Goal: Task Accomplishment & Management: Complete application form

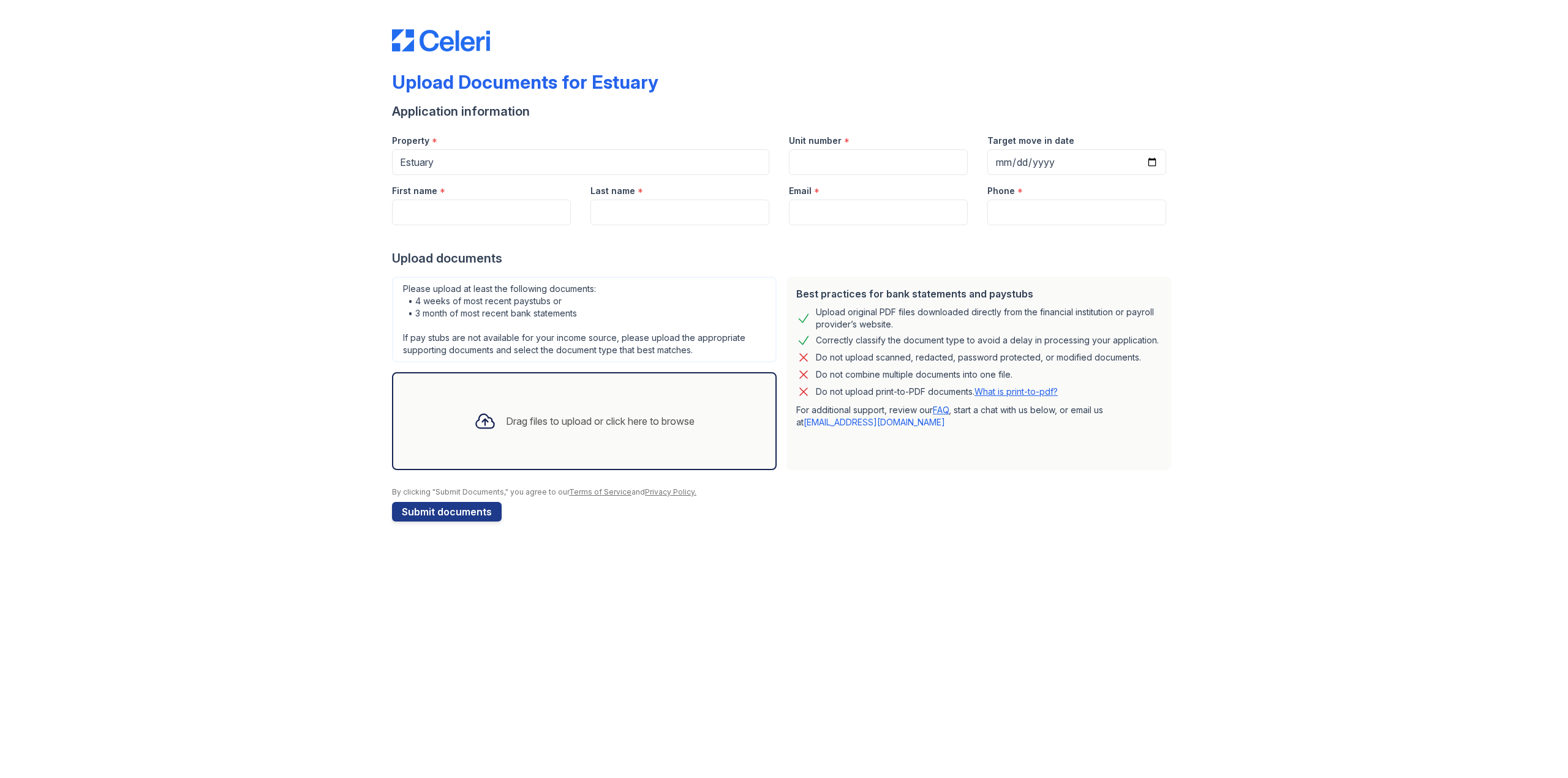
drag, startPoint x: 326, startPoint y: 408, endPoint x: 334, endPoint y: 406, distance: 8.2
click at [329, 407] on div "Upload Documents for Estuary Application information Property * Estuary Unit nu…" at bounding box center [784, 273] width 1529 height 546
click at [544, 430] on div "Drag files to upload or click here to browse" at bounding box center [584, 421] width 240 height 42
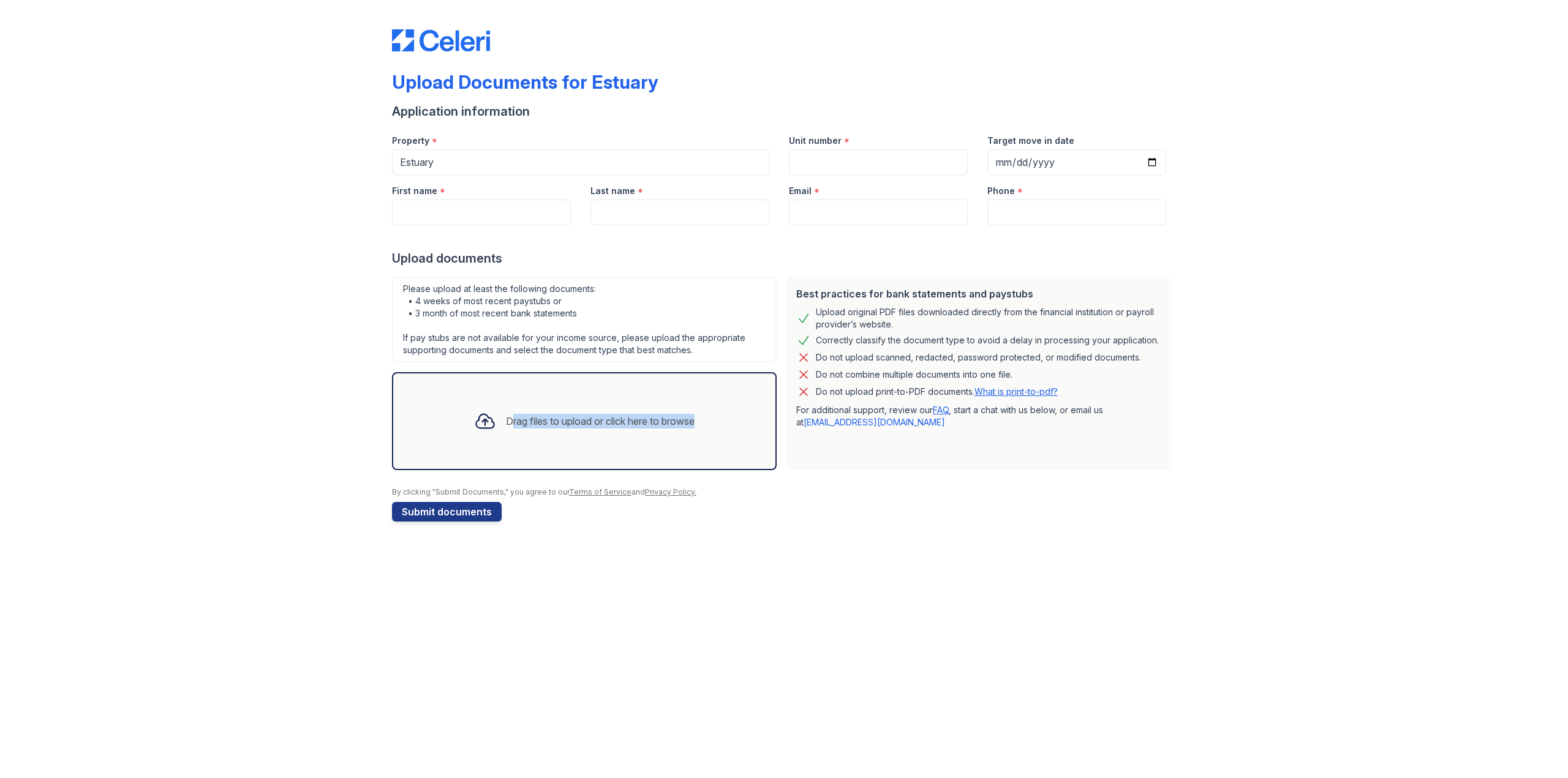
click at [544, 430] on div "Drag files to upload or click here to browse" at bounding box center [584, 421] width 240 height 42
drag, startPoint x: 544, startPoint y: 430, endPoint x: 278, endPoint y: 418, distance: 266.3
click at [520, 430] on div "Drag files to upload or click here to browse" at bounding box center [584, 421] width 240 height 42
click at [252, 417] on div "Upload Documents for Estuary Application information Property * Estuary Unit nu…" at bounding box center [784, 273] width 1529 height 546
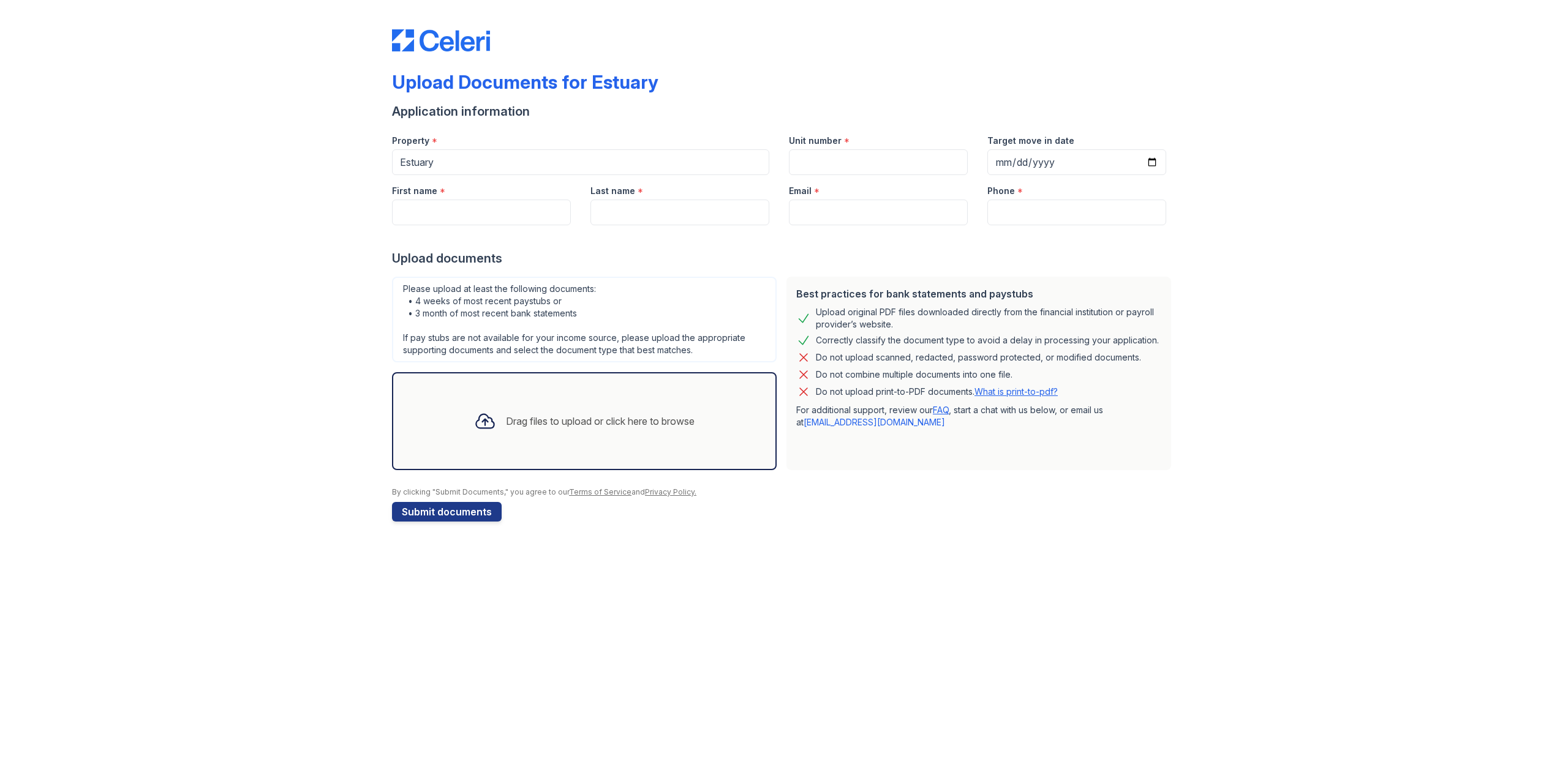
click at [544, 422] on div "Drag files to upload or click here to browse" at bounding box center [600, 422] width 189 height 15
click at [162, 396] on div "Upload Documents for Estuary Application information Property * Estuary Unit nu…" at bounding box center [784, 273] width 1529 height 546
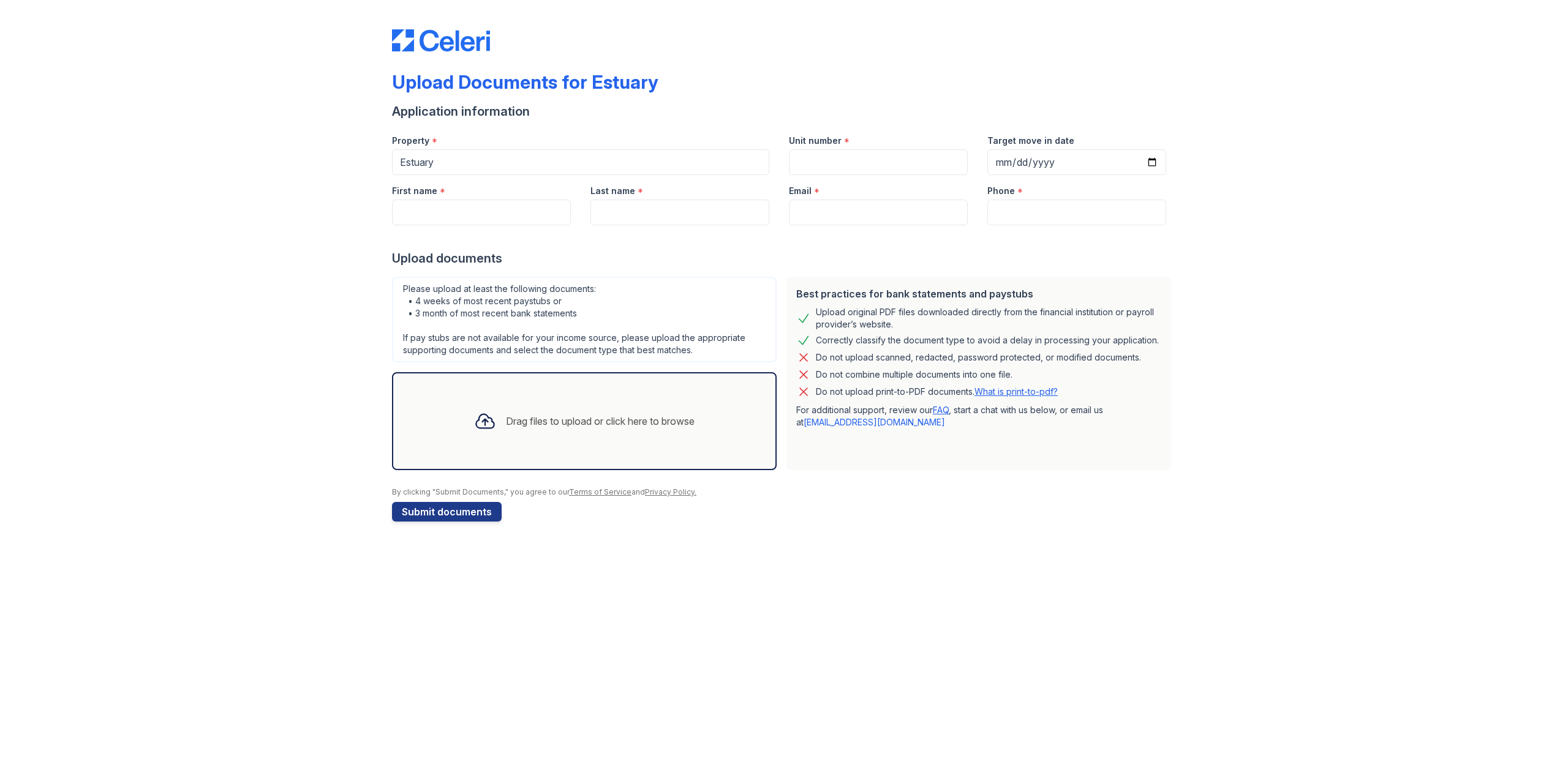
click at [501, 419] on div "Drag files to upload or click here to browse" at bounding box center [584, 421] width 240 height 42
click at [506, 419] on div "Drag files to upload or click here to browse" at bounding box center [600, 422] width 189 height 15
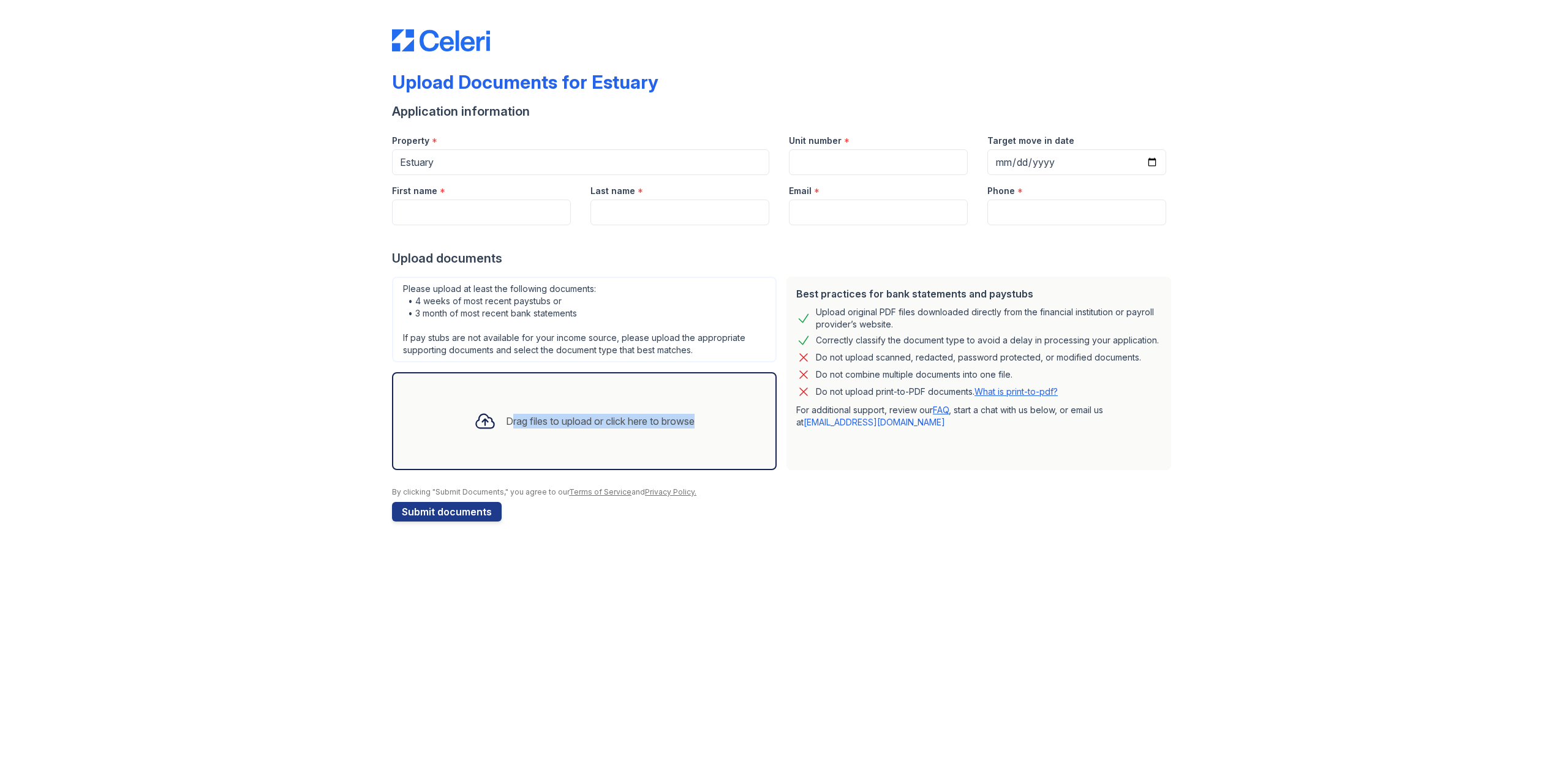
drag, startPoint x: 502, startPoint y: 419, endPoint x: 224, endPoint y: 381, distance: 280.6
click at [498, 419] on div "Drag files to upload or click here to browse" at bounding box center [584, 421] width 240 height 42
click at [224, 381] on div "Upload Documents for Estuary Application information Property * Estuary Unit nu…" at bounding box center [784, 273] width 1529 height 546
click at [543, 405] on div "Drag files to upload or click here to browse" at bounding box center [584, 421] width 240 height 42
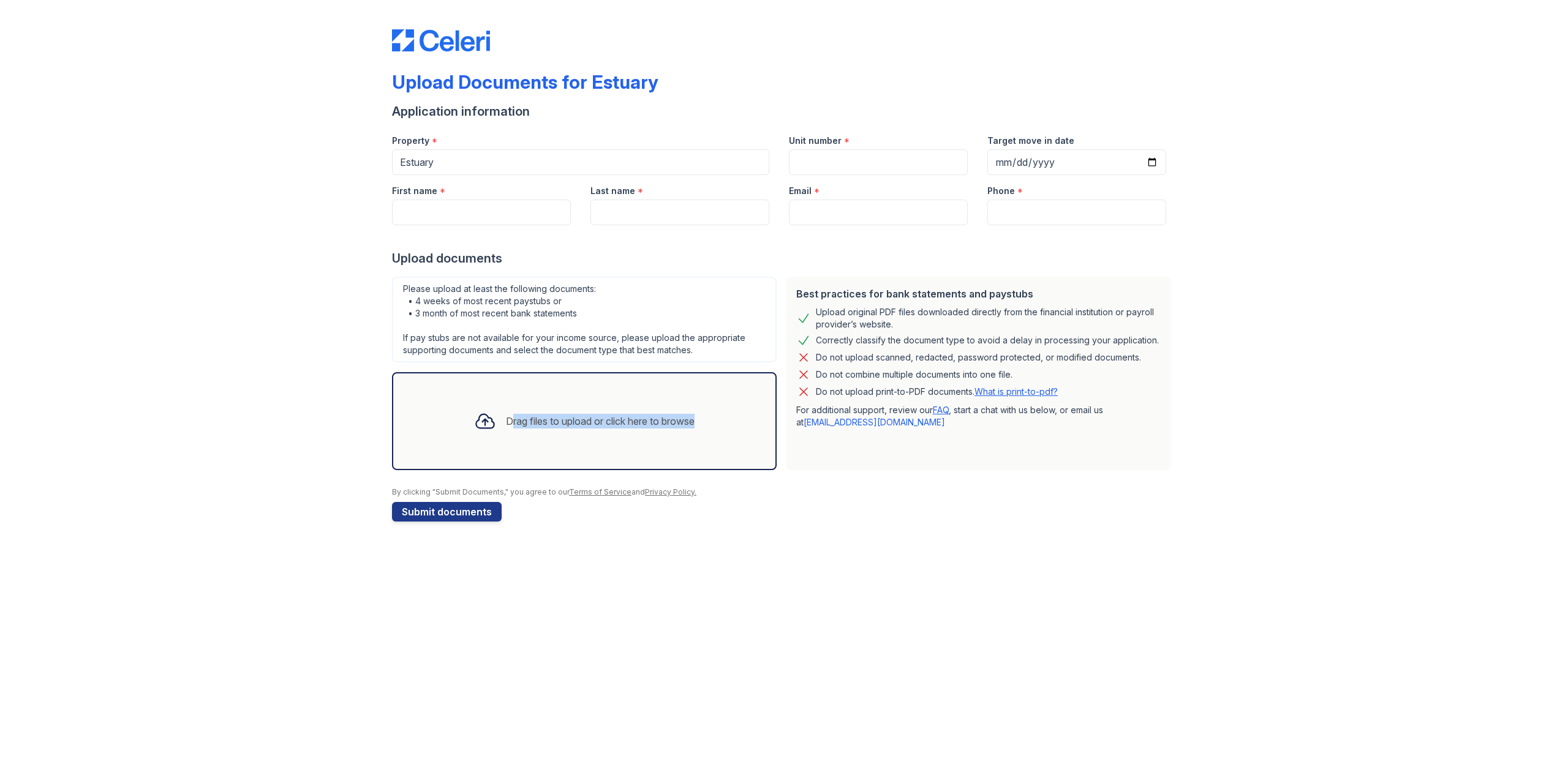
click at [543, 405] on div "Drag files to upload or click here to browse" at bounding box center [584, 421] width 240 height 42
click at [541, 405] on div "Drag files to upload or click here to browse" at bounding box center [584, 421] width 240 height 42
click at [156, 359] on div "Upload Documents for Estuary Application information Property * Estuary Unit nu…" at bounding box center [784, 273] width 1529 height 546
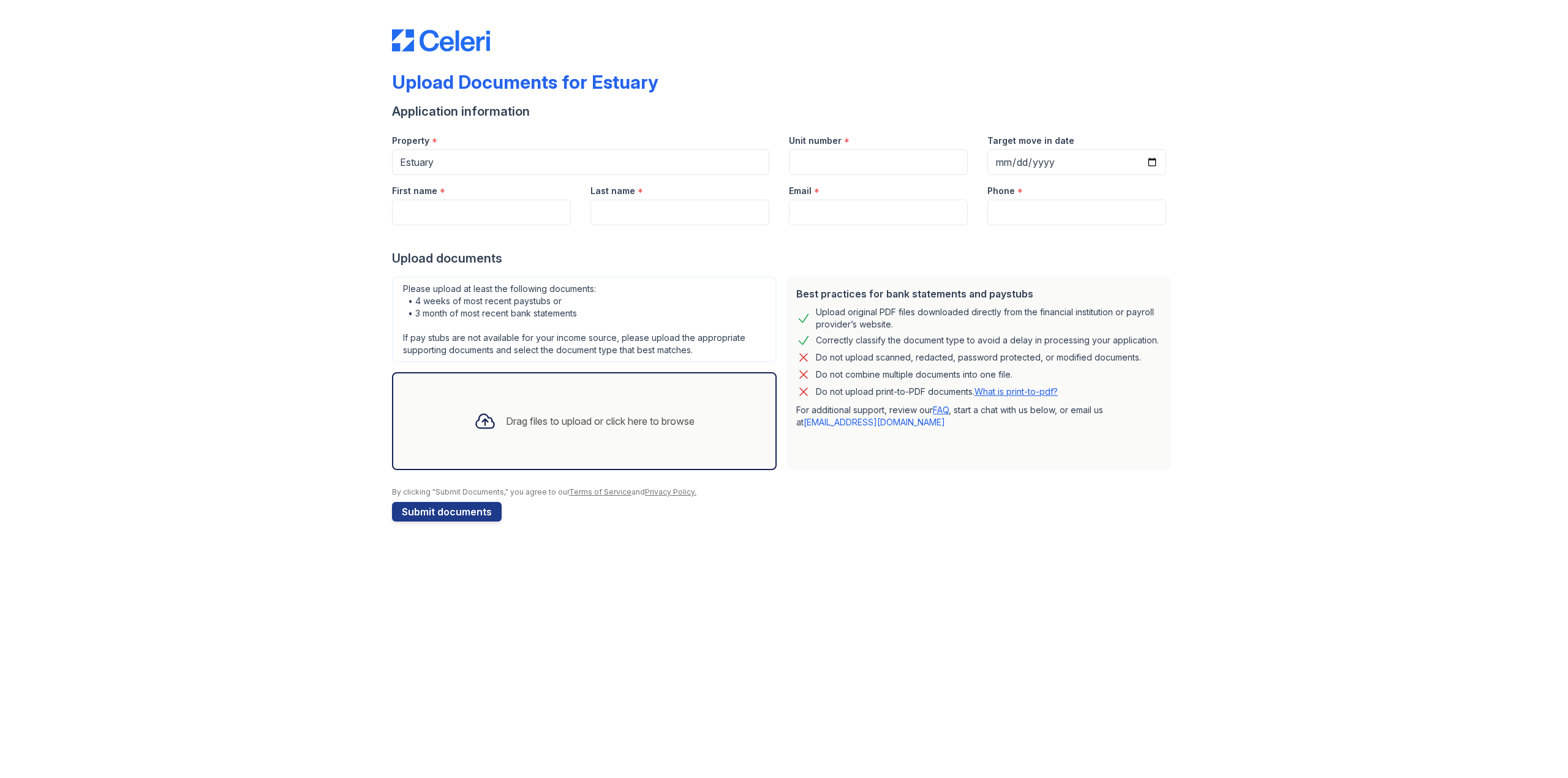
click at [159, 359] on div "Upload Documents for Estuary Application information Property * Estuary Unit nu…" at bounding box center [784, 273] width 1529 height 546
click at [159, 359] on div "Upload Documents for Estuary Application information Property * Estuary Unit nu…" at bounding box center [784, 273] width 1529 height 546
click at [508, 387] on div "Drag files to upload or click here to browse" at bounding box center [584, 422] width 385 height 98
click at [510, 387] on div "Drag files to upload or click here to browse" at bounding box center [584, 422] width 385 height 98
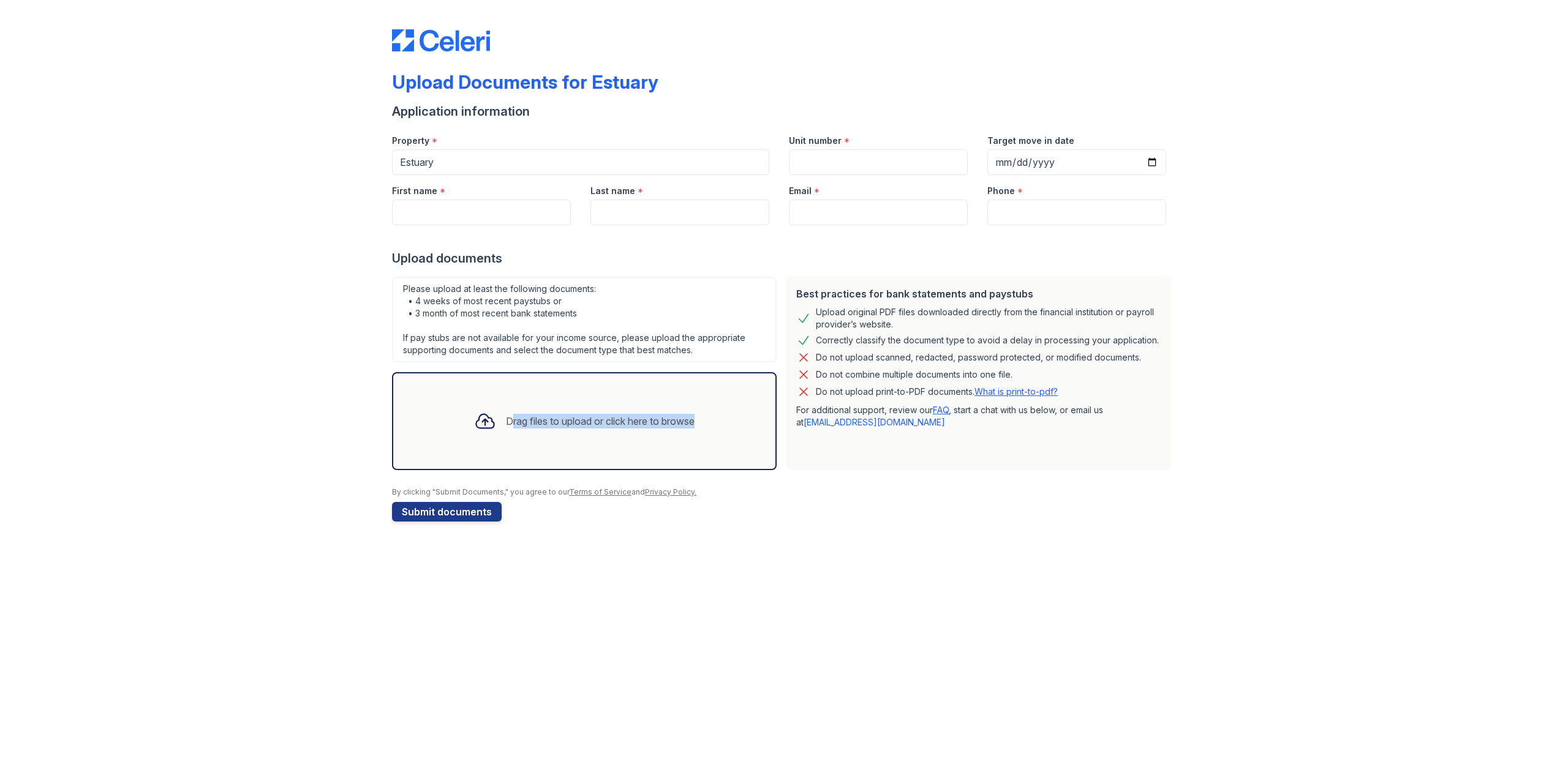
click at [510, 387] on div "Drag files to upload or click here to browse" at bounding box center [584, 422] width 385 height 98
drag, startPoint x: 510, startPoint y: 387, endPoint x: 203, endPoint y: 335, distance: 311.4
click at [503, 387] on div "Drag files to upload or click here to browse" at bounding box center [584, 422] width 385 height 98
click at [200, 335] on div "Upload Documents for Estuary Application information Property * Estuary Unit nu…" at bounding box center [784, 273] width 1529 height 546
